Goal: Task Accomplishment & Management: Use online tool/utility

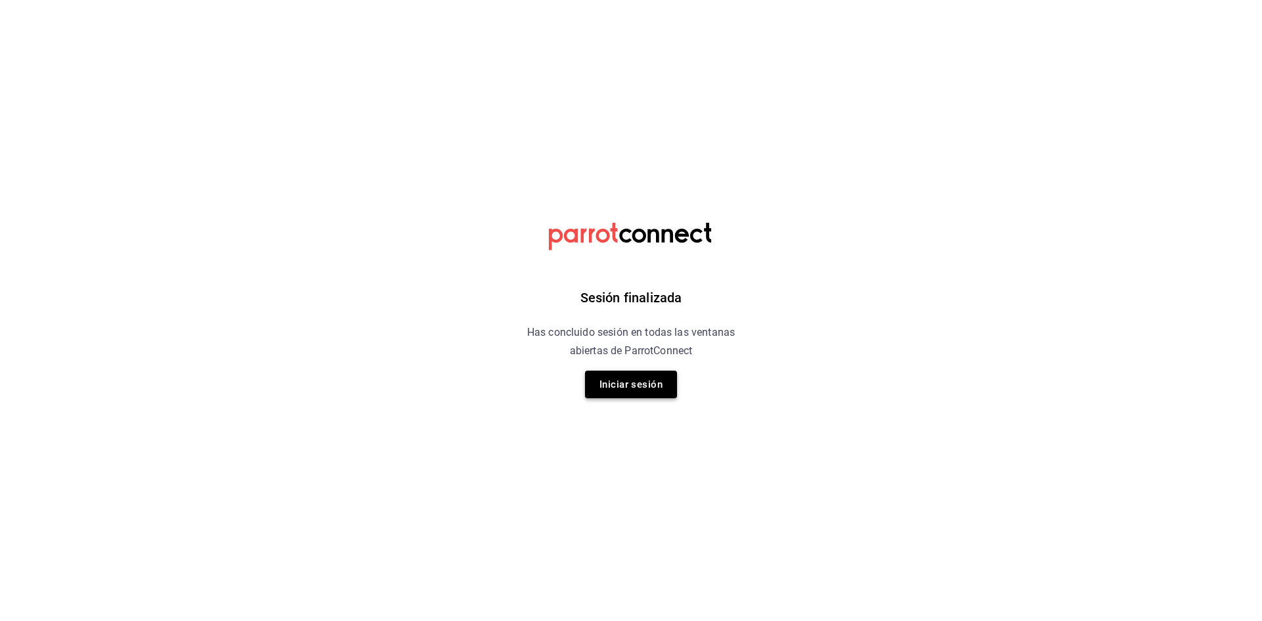
click at [620, 382] on button "Iniciar sesión" at bounding box center [631, 385] width 92 height 28
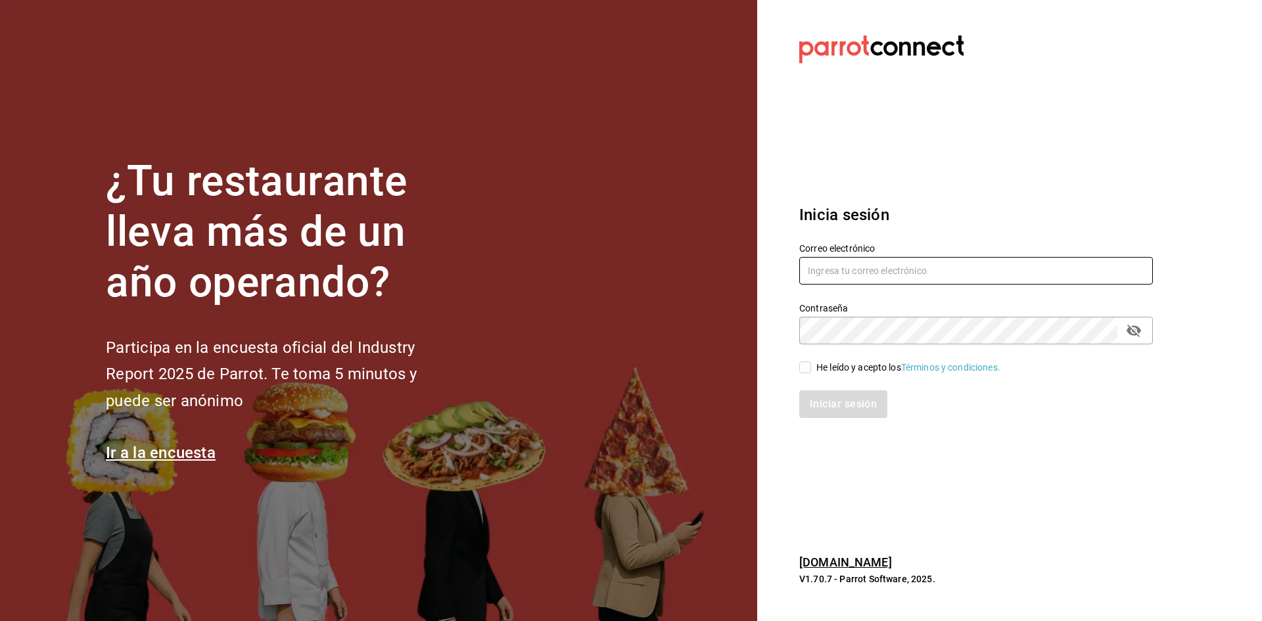
type input "barbara@correo.com"
click at [802, 370] on input "He leído y acepto los Términos y condiciones." at bounding box center [805, 367] width 12 height 12
checkbox input "true"
click at [810, 400] on button "Iniciar sesión" at bounding box center [843, 404] width 89 height 28
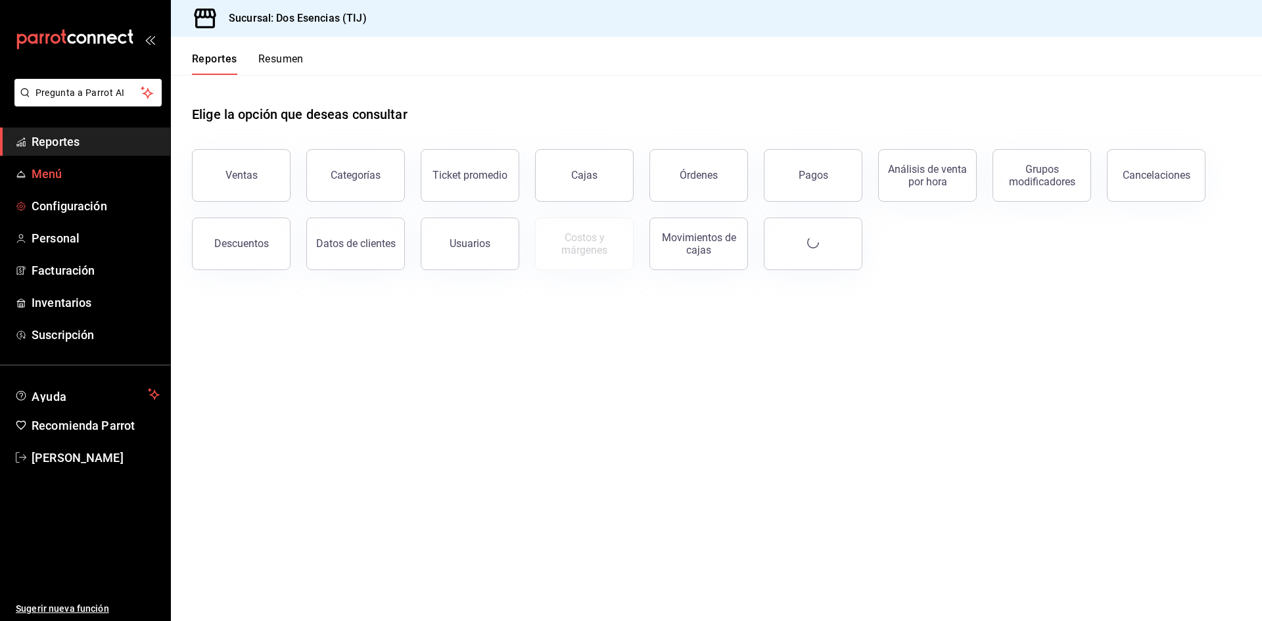
click at [80, 164] on link "Menú" at bounding box center [85, 174] width 170 height 28
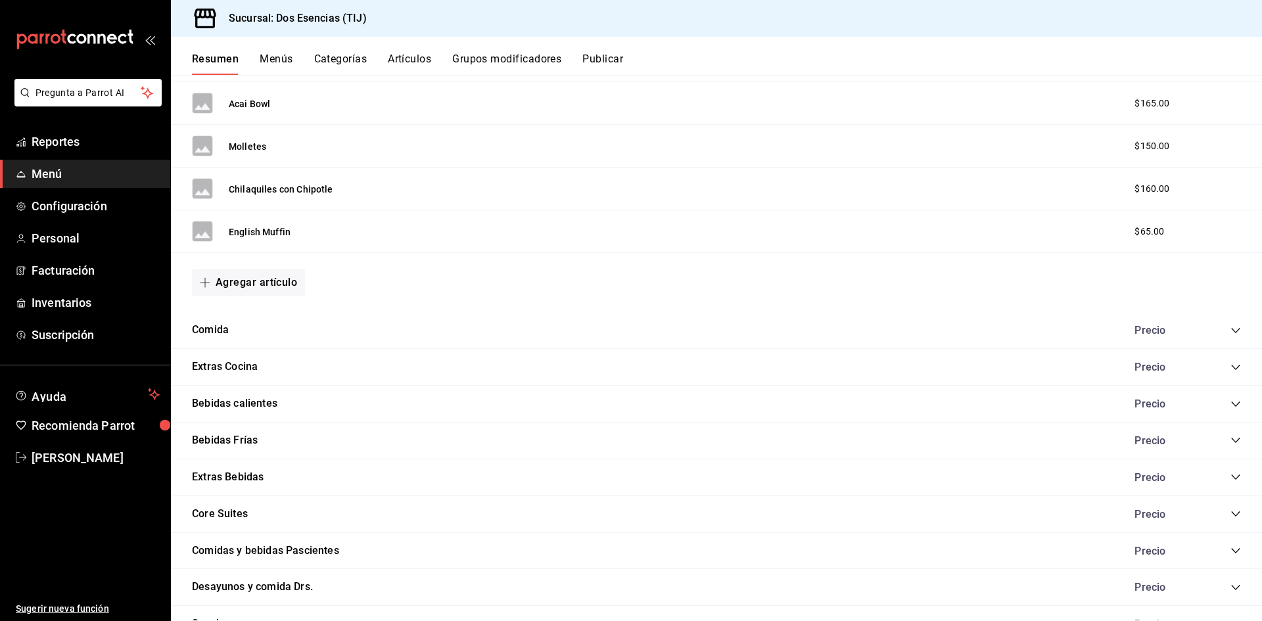
scroll to position [1250, 0]
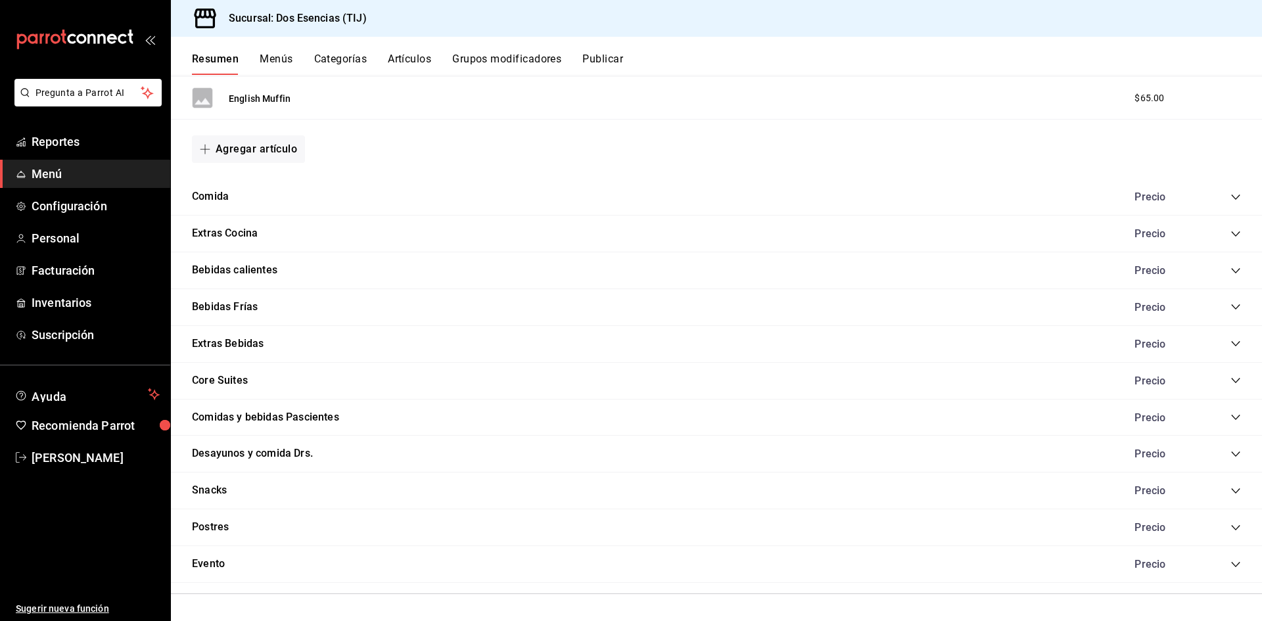
click at [1231, 491] on icon "collapse-category-row" at bounding box center [1235, 490] width 9 height 5
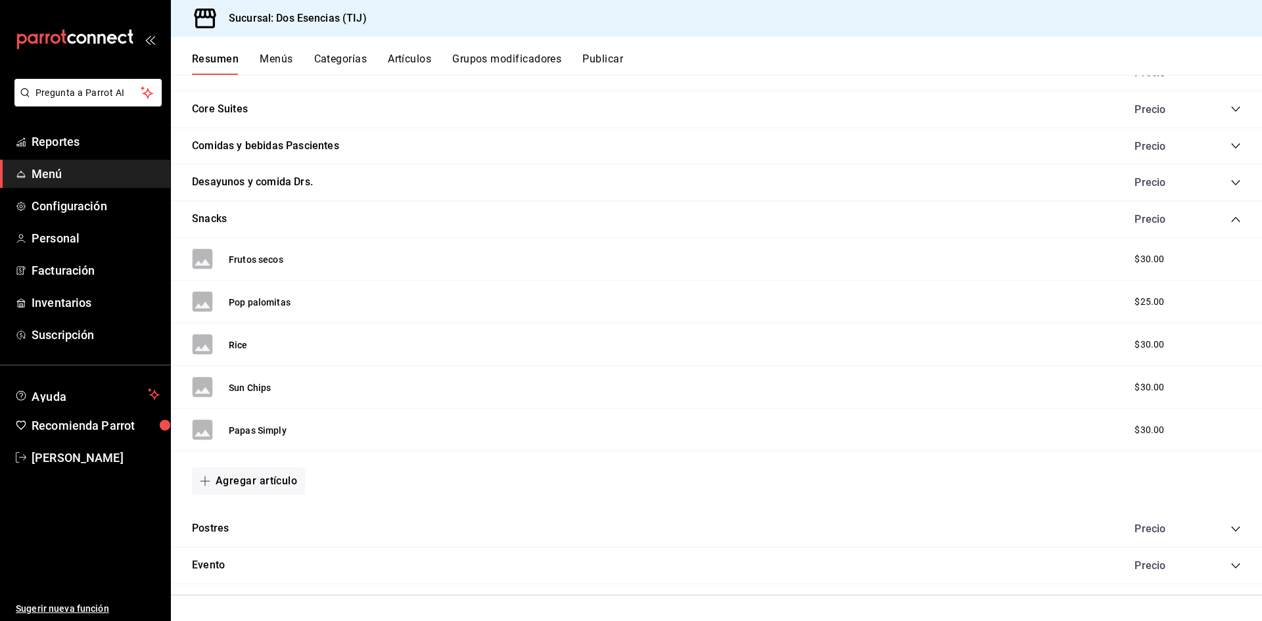
scroll to position [1523, 0]
click at [258, 481] on button "Agregar artículo" at bounding box center [248, 480] width 113 height 28
click at [252, 537] on li "Artículo nuevo" at bounding box center [243, 547] width 103 height 32
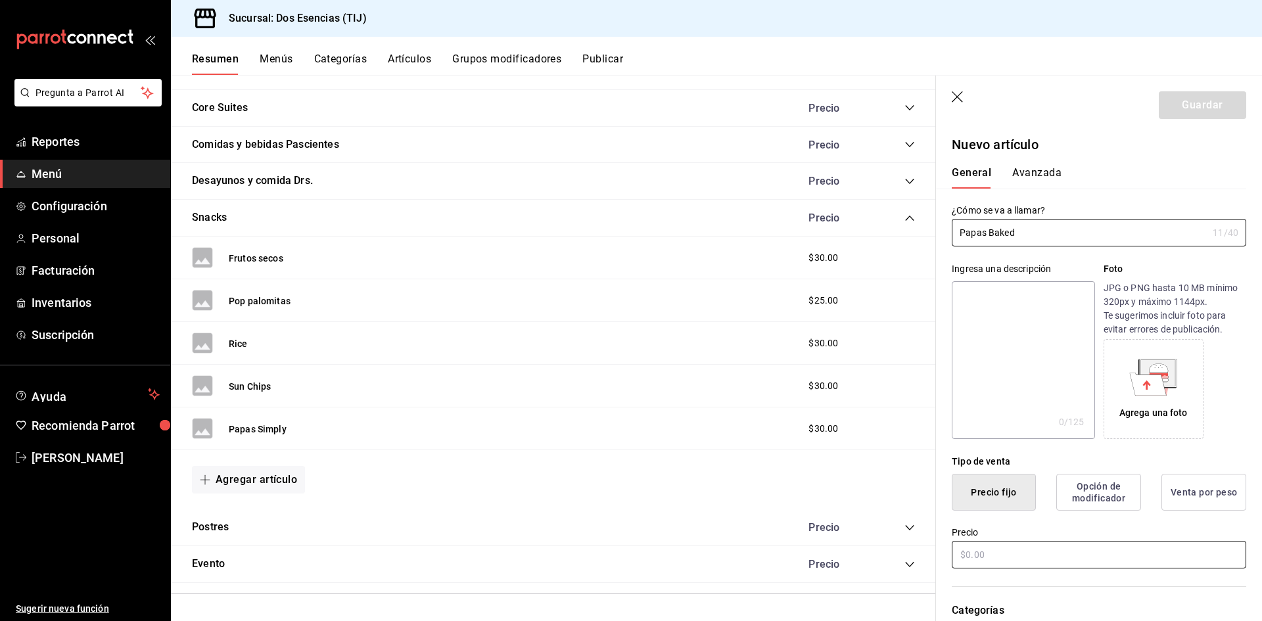
type input "Papas Baked"
click at [1007, 547] on input "text" at bounding box center [1098, 555] width 294 height 28
type input "$30.00"
click at [1187, 103] on button "Guardar" at bounding box center [1201, 105] width 87 height 28
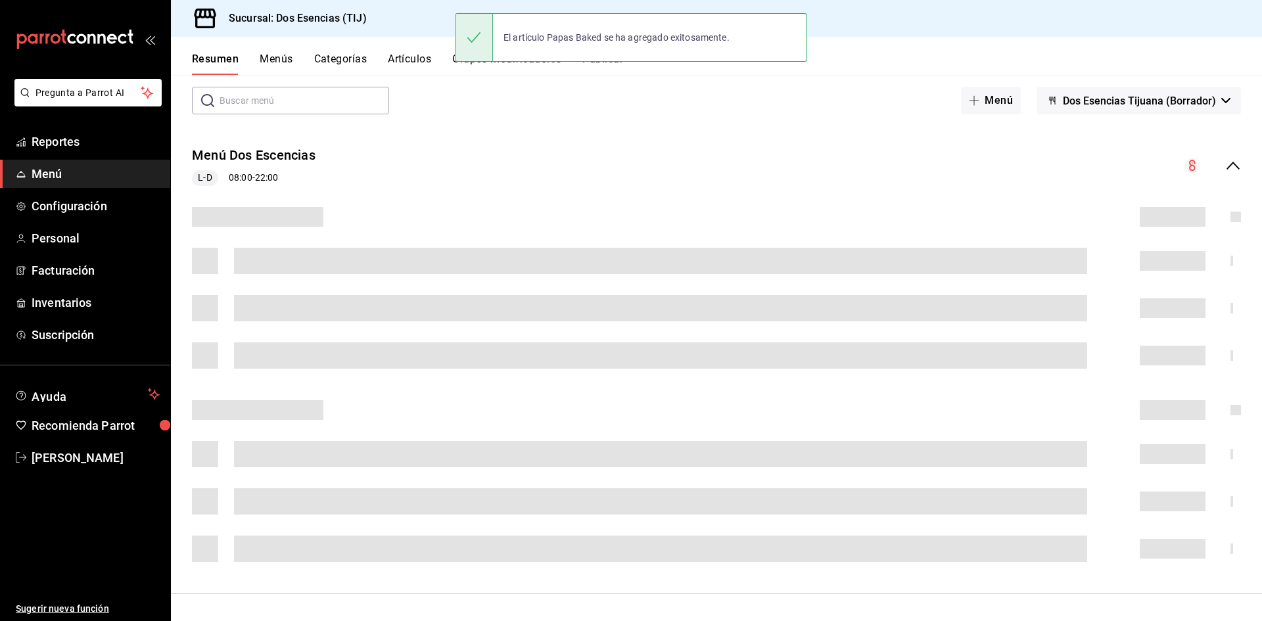
scroll to position [178, 0]
